Goal: Navigation & Orientation: Find specific page/section

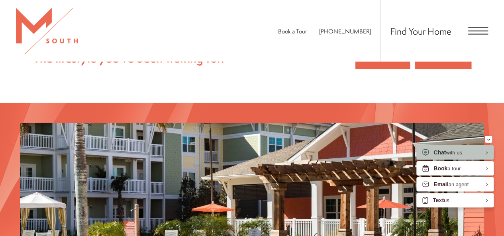
scroll to position [991, 0]
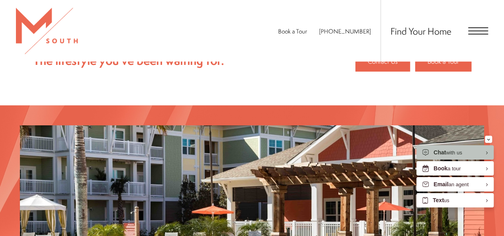
click at [478, 27] on span "Open Menu" at bounding box center [478, 27] width 20 height 1
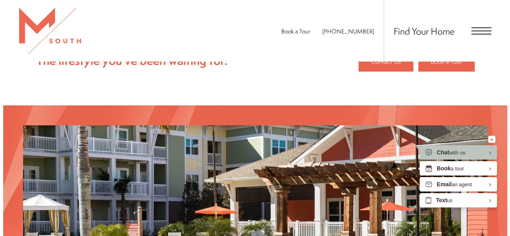
scroll to position [0, 0]
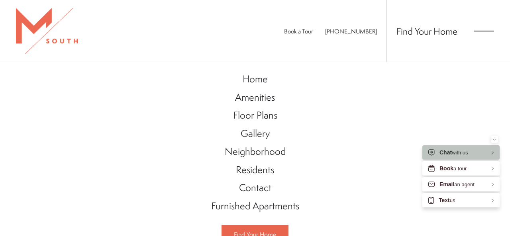
click at [258, 100] on span "Amenities" at bounding box center [255, 97] width 40 height 14
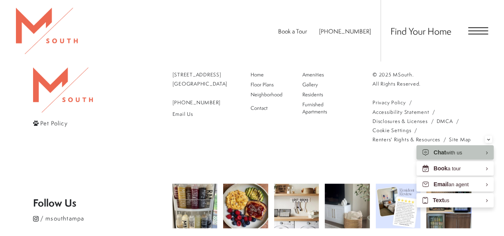
scroll to position [875, 0]
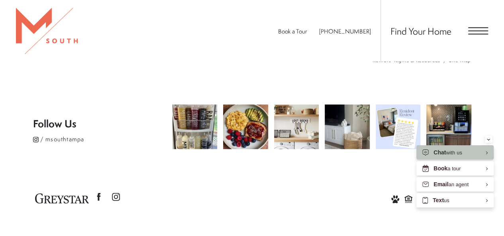
click at [484, 27] on span "Open Menu" at bounding box center [478, 27] width 20 height 1
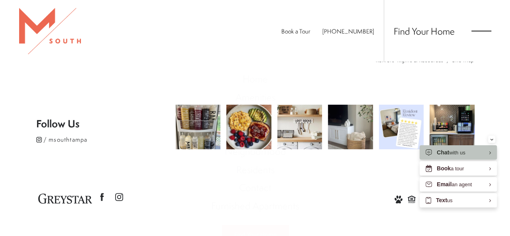
scroll to position [0, 0]
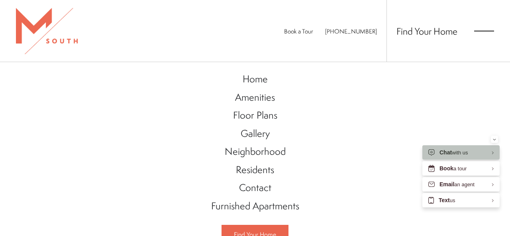
click at [262, 115] on span "Floor Plans" at bounding box center [255, 115] width 44 height 14
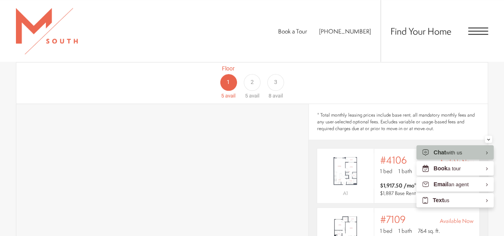
scroll to position [443, 0]
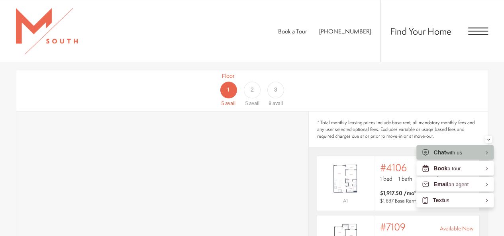
click at [276, 82] on div "3" at bounding box center [275, 90] width 17 height 17
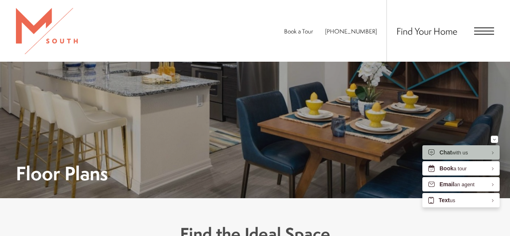
scroll to position [137, 0]
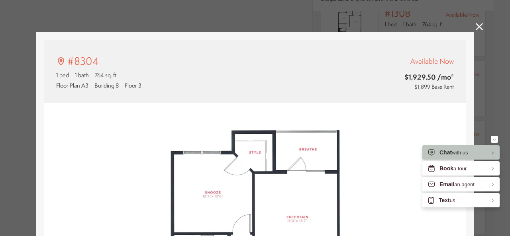
type input "**********"
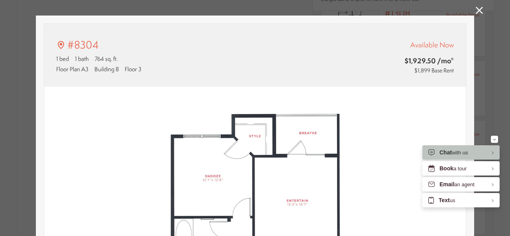
scroll to position [0, 0]
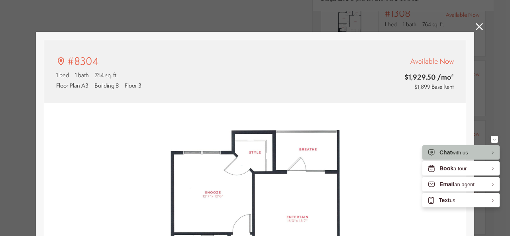
click at [476, 27] on icon at bounding box center [479, 26] width 7 height 7
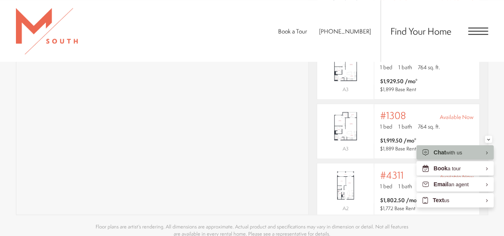
scroll to position [9, 0]
click at [417, 110] on div "#1308 Available Now" at bounding box center [426, 115] width 93 height 11
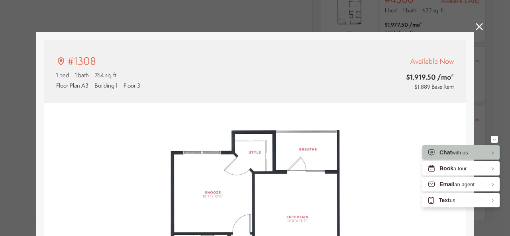
scroll to position [9, 0]
type input "**********"
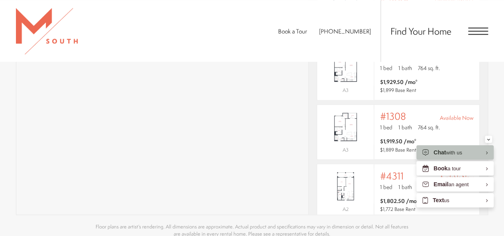
scroll to position [9, 0]
click at [480, 25] on div "Find Your Home" at bounding box center [434, 31] width 108 height 62
click at [480, 31] on span "Open Menu" at bounding box center [478, 31] width 20 height 1
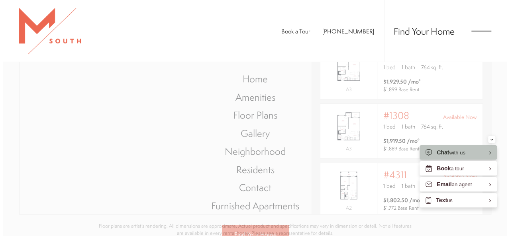
scroll to position [9, 0]
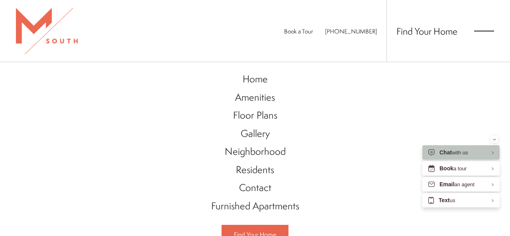
click at [250, 132] on span "Gallery" at bounding box center [255, 134] width 29 height 14
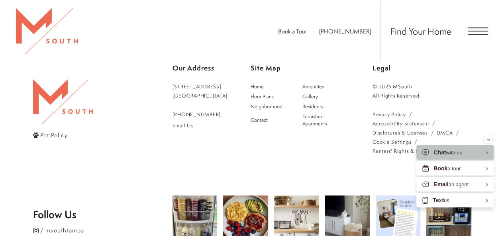
scroll to position [1847, 0]
